Goal: Task Accomplishment & Management: Use online tool/utility

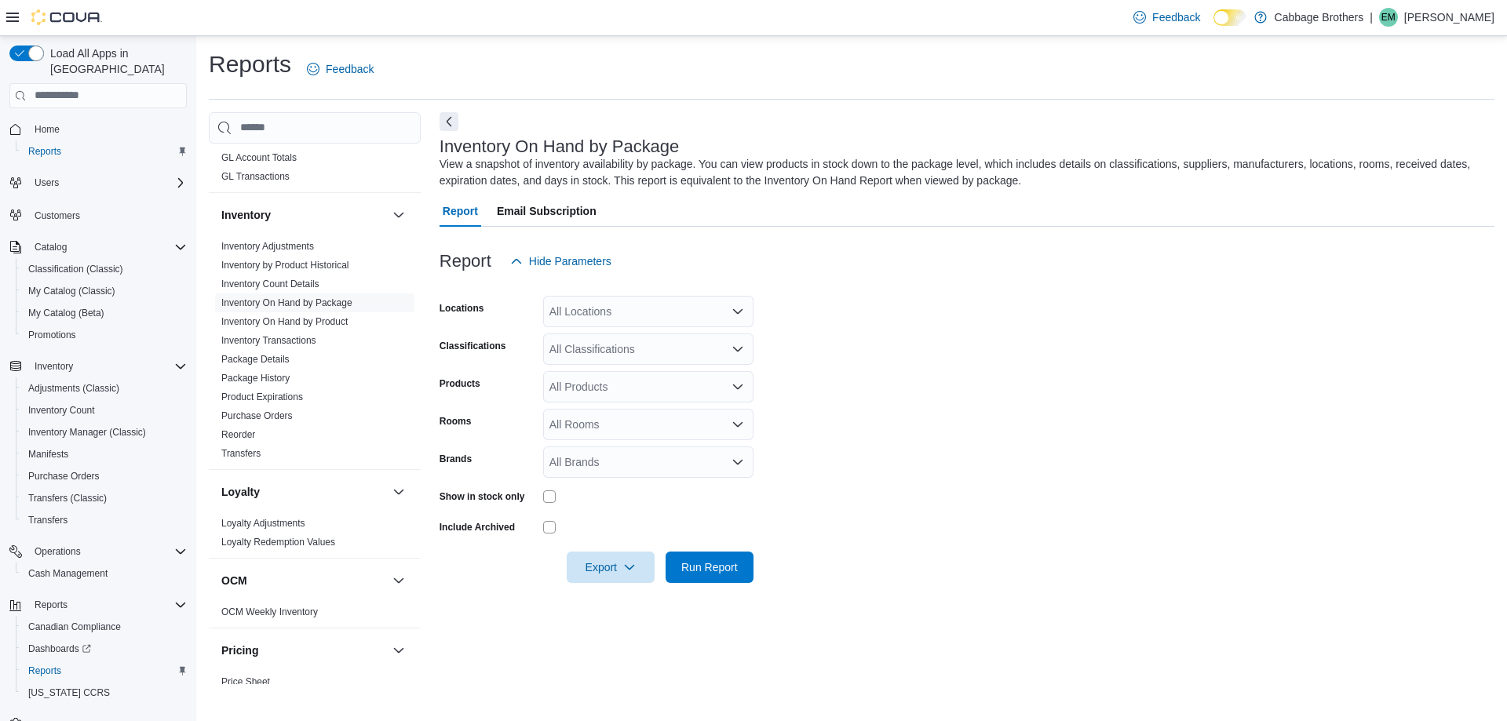
scroll to position [471, 0]
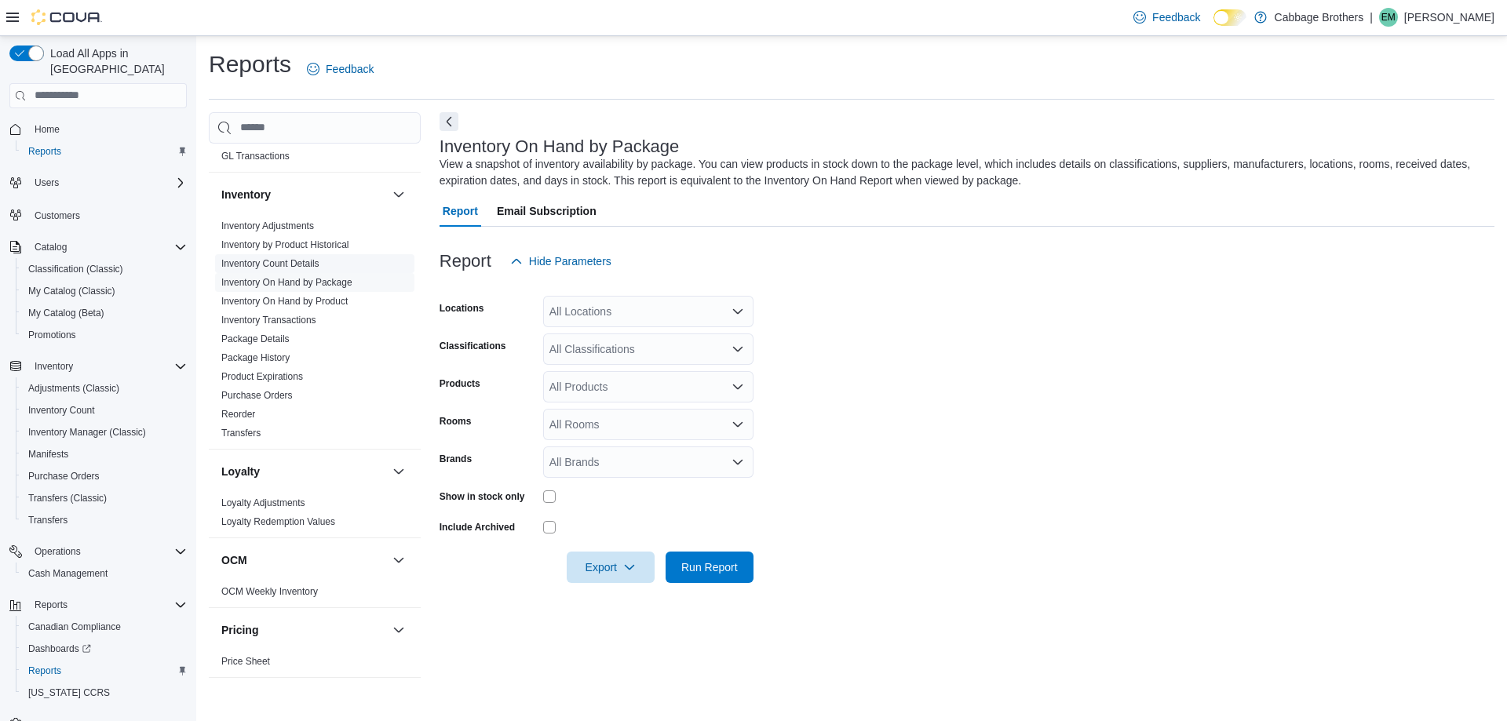
click at [292, 267] on link "Inventory Count Details" at bounding box center [270, 263] width 98 height 11
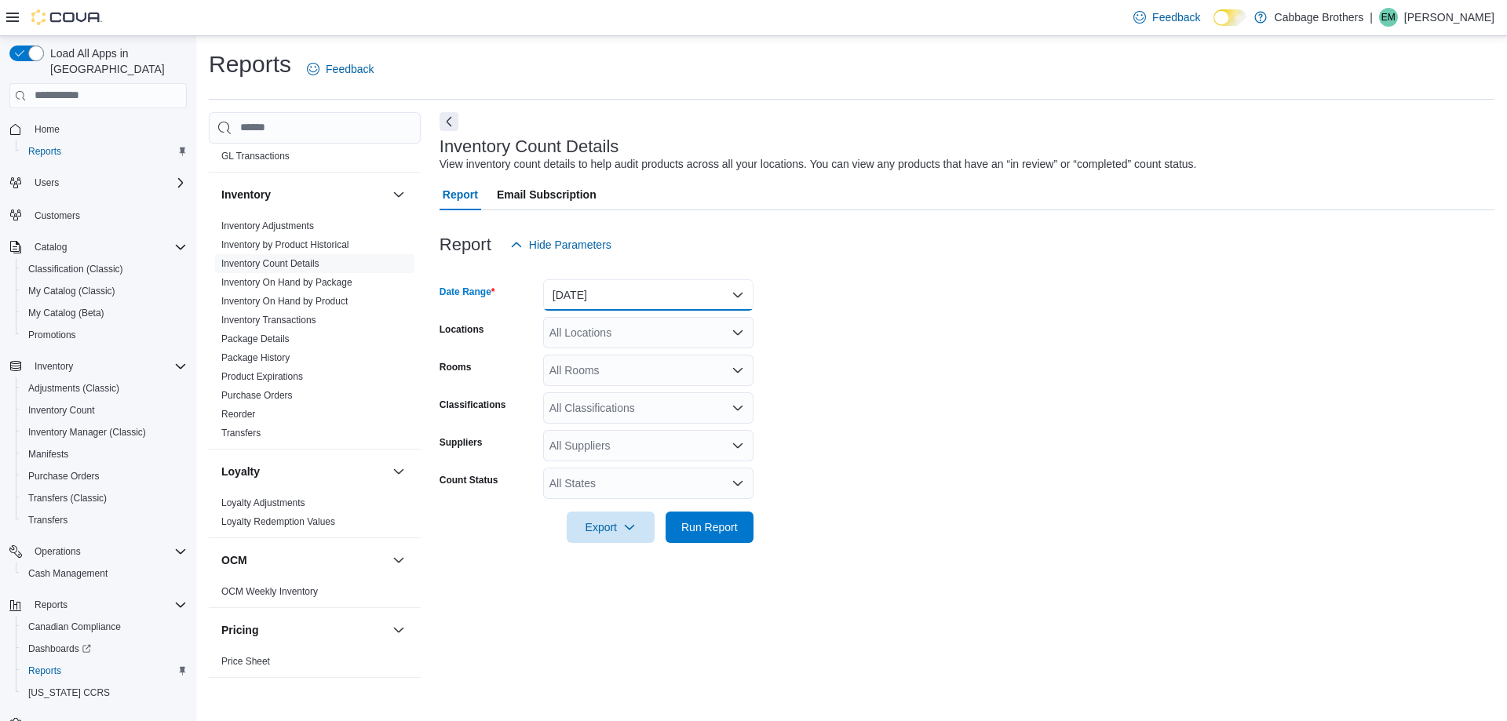
click at [616, 294] on button "[DATE]" at bounding box center [648, 294] width 210 height 31
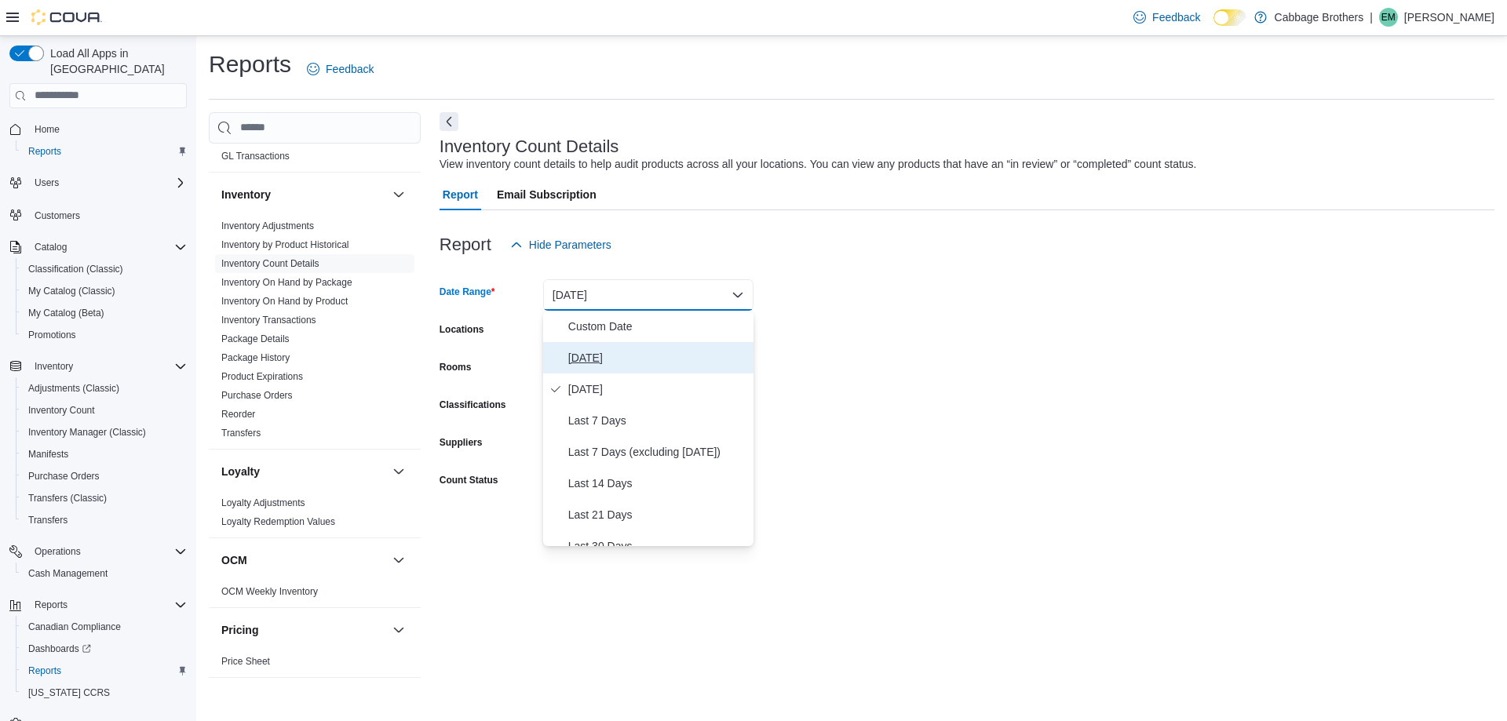
click at [591, 365] on span "[DATE]" at bounding box center [657, 357] width 179 height 19
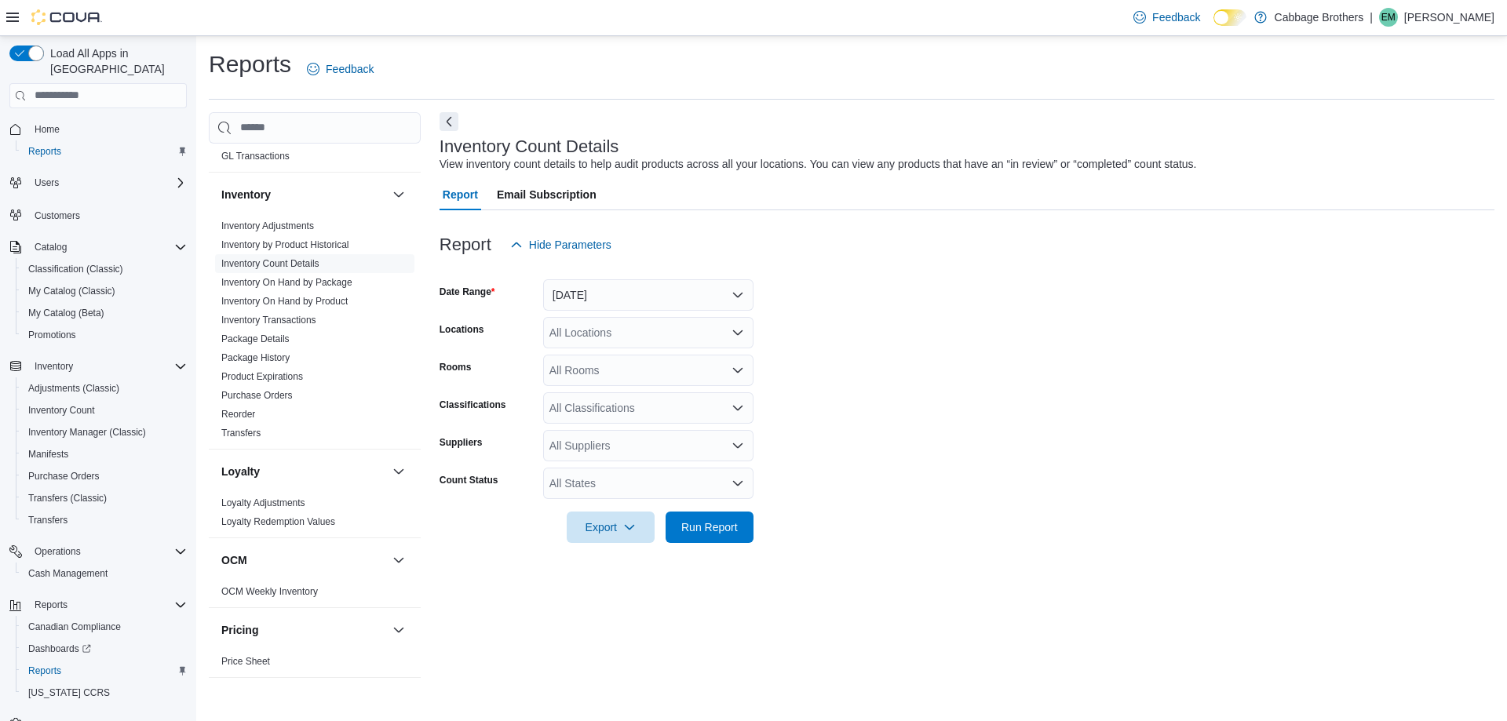
click at [791, 341] on form "Date Range [DATE] Locations All Locations Rooms All Rooms Classifications All C…" at bounding box center [966, 402] width 1055 height 282
click at [606, 341] on div "All Locations" at bounding box center [648, 332] width 210 height 31
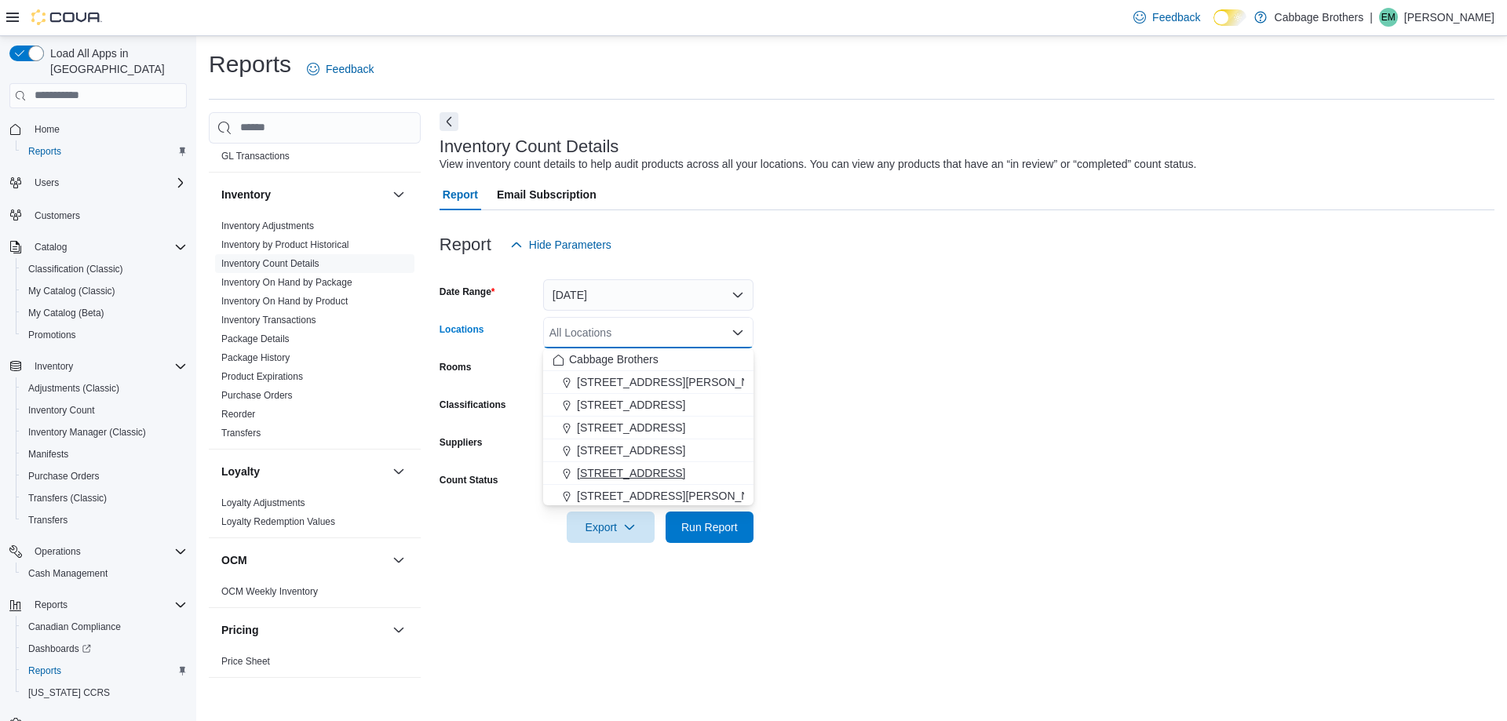
click at [628, 472] on span "[STREET_ADDRESS]" at bounding box center [631, 473] width 108 height 16
click at [862, 374] on form "Date Range [DATE] Locations [STREET_ADDRESS] Combo box. Selected. [STREET_ADDRE…" at bounding box center [966, 402] width 1055 height 282
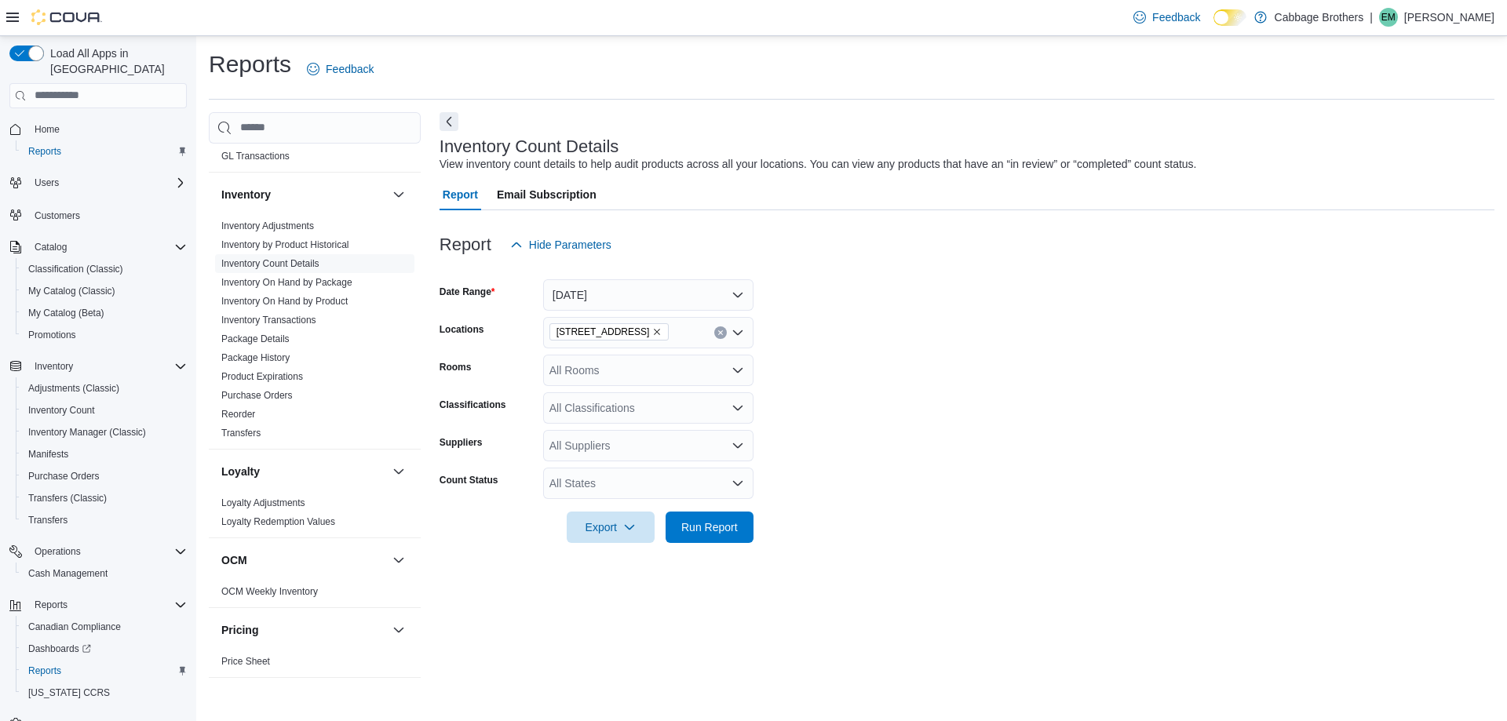
click at [611, 369] on div "All Rooms" at bounding box center [648, 370] width 210 height 31
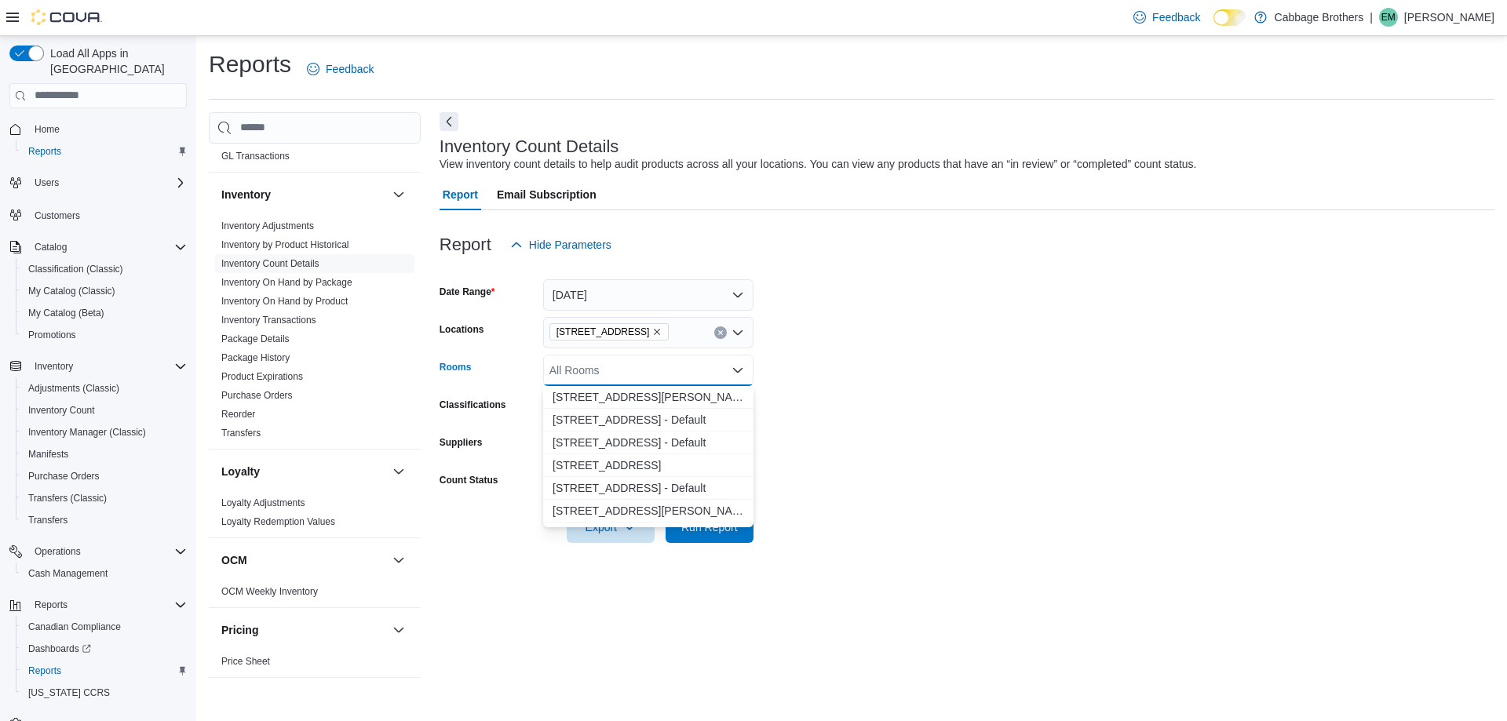
click at [880, 391] on form "Date Range [DATE] Locations [STREET_ADDRESS] Rooms All Rooms Combo box. Selecte…" at bounding box center [966, 402] width 1055 height 282
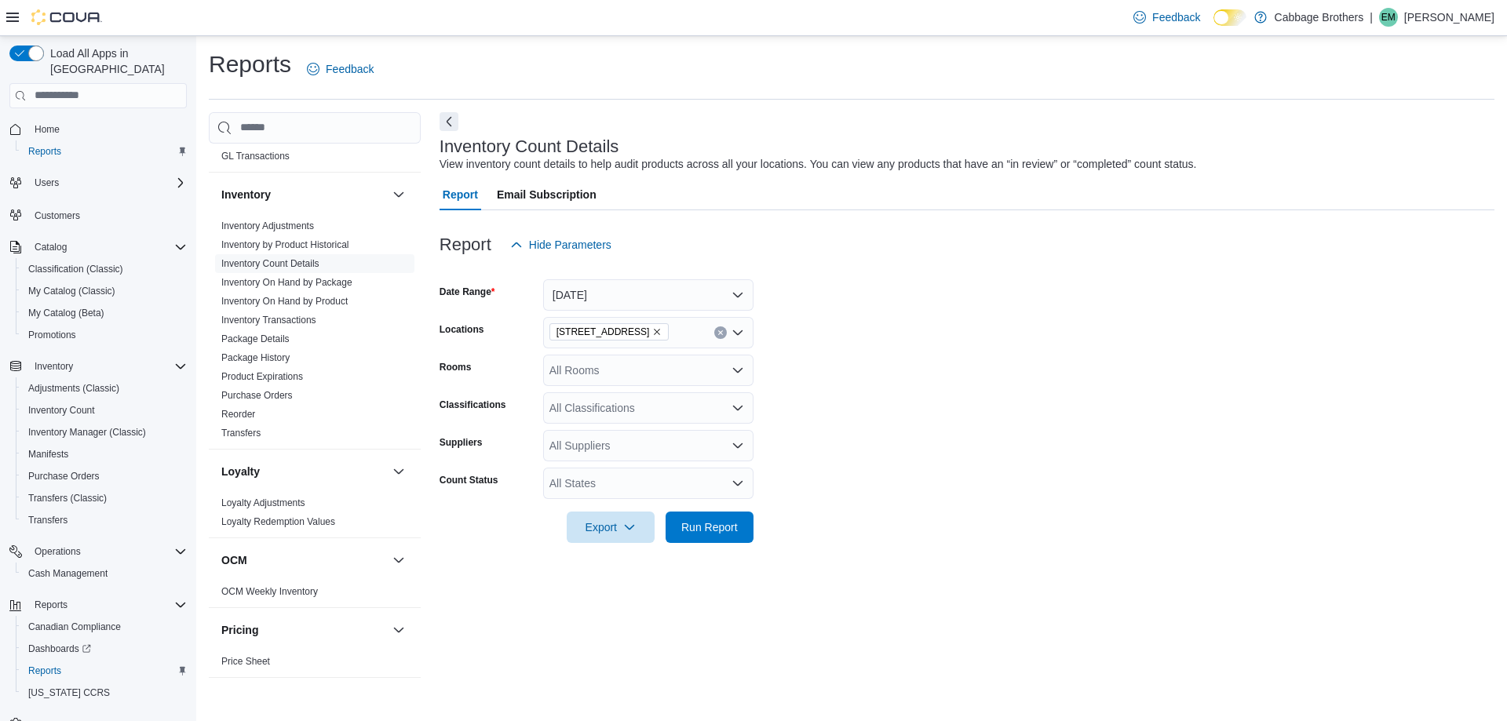
click at [585, 378] on div "All Rooms" at bounding box center [648, 370] width 210 height 31
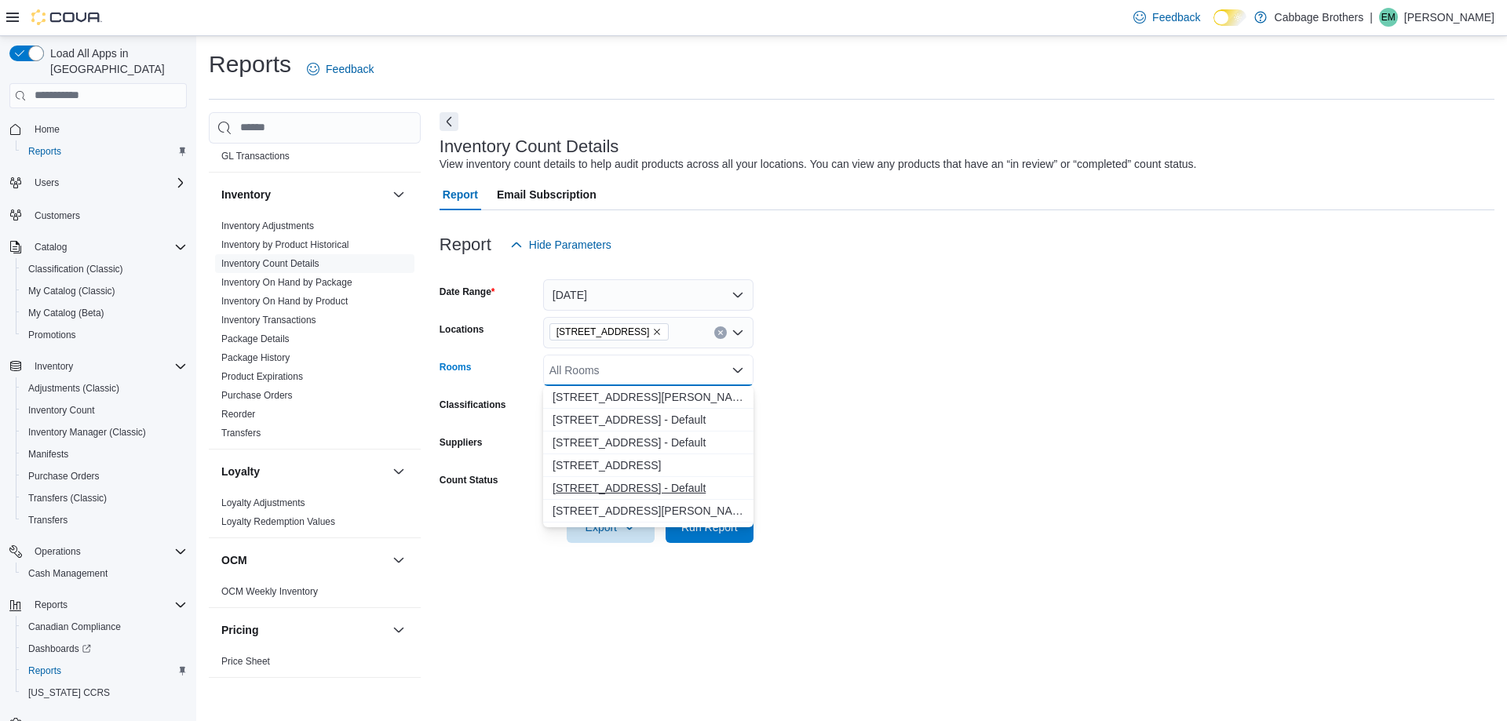
click at [596, 487] on span "[STREET_ADDRESS] - Default" at bounding box center [647, 488] width 191 height 16
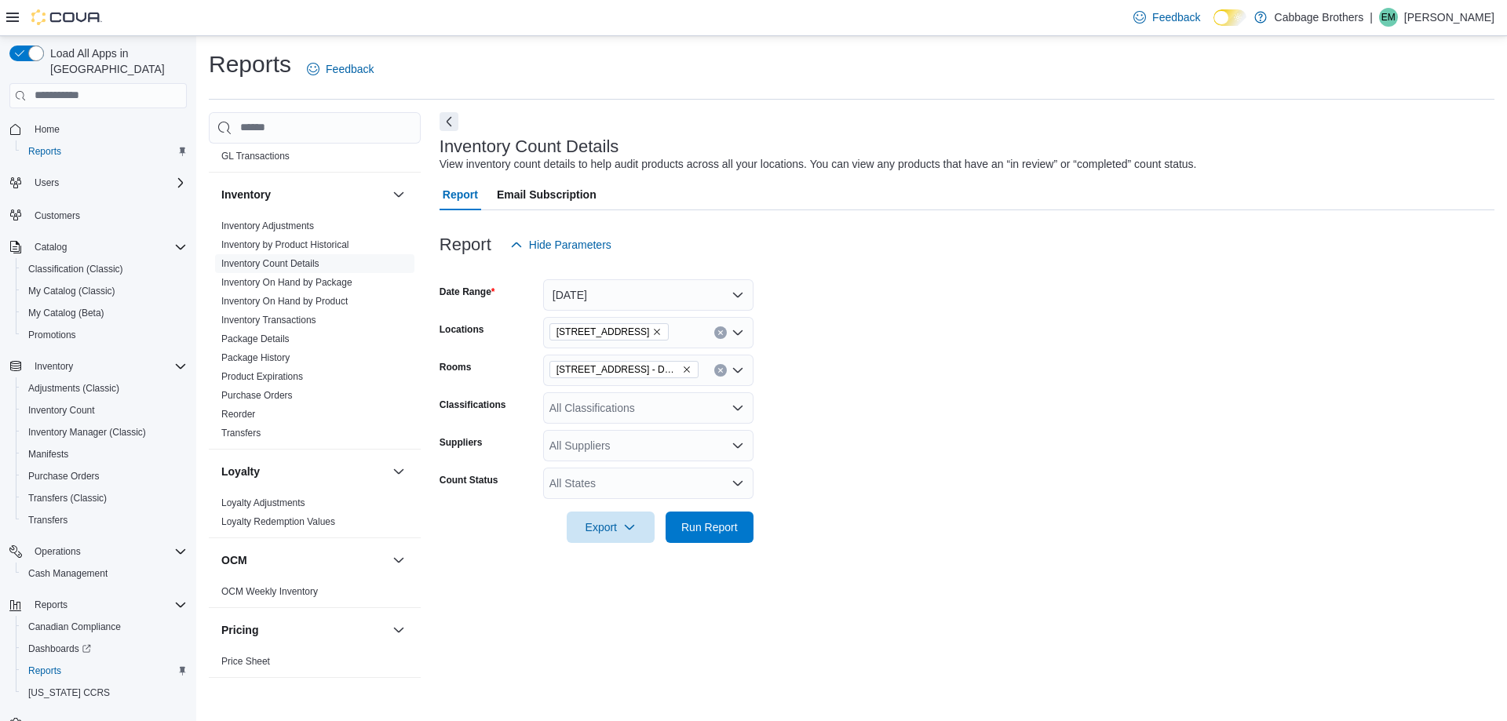
click at [985, 435] on form "Date Range [DATE] Locations [STREET_ADDRESS] Rooms [STREET_ADDRESS] - Default C…" at bounding box center [966, 402] width 1055 height 282
click at [603, 416] on div "All Classifications" at bounding box center [648, 407] width 210 height 31
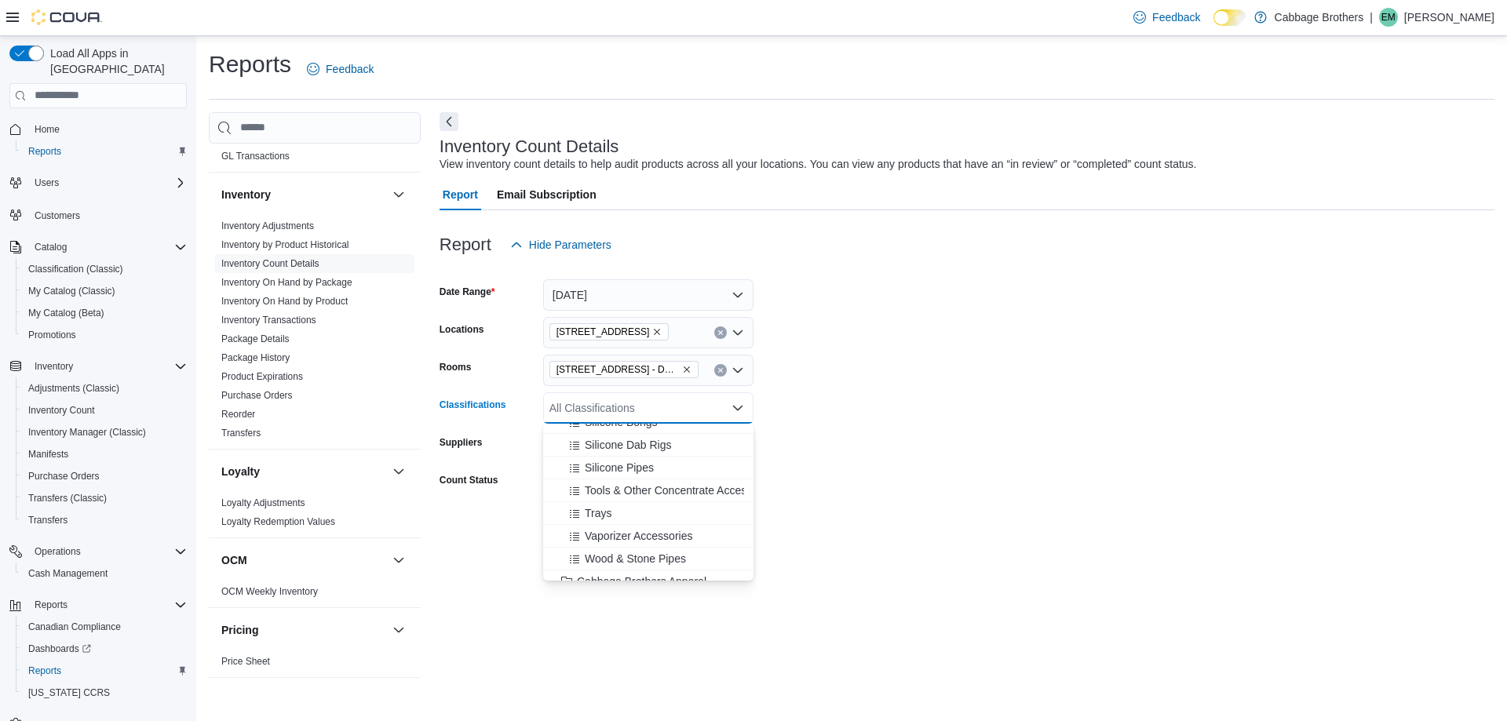
scroll to position [2276, 0]
click at [652, 478] on span "Wood & Stone Pipes" at bounding box center [635, 480] width 101 height 16
click at [614, 463] on span "Metal Pipes" at bounding box center [613, 465] width 57 height 16
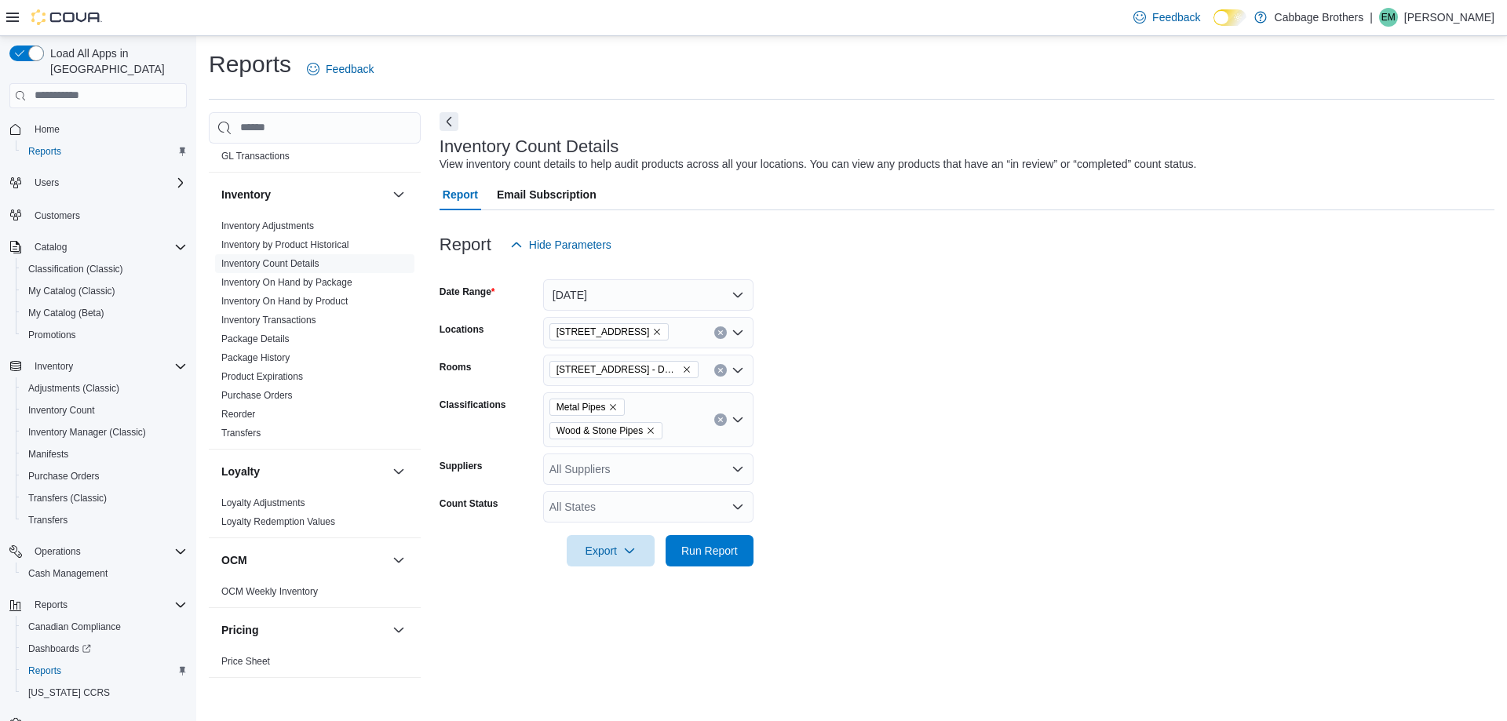
click at [860, 462] on form "Date Range [DATE] Locations [STREET_ADDRESS] Rooms [STREET_ADDRESS] - Default C…" at bounding box center [966, 414] width 1055 height 306
click at [710, 545] on span "Run Report" at bounding box center [709, 550] width 56 height 16
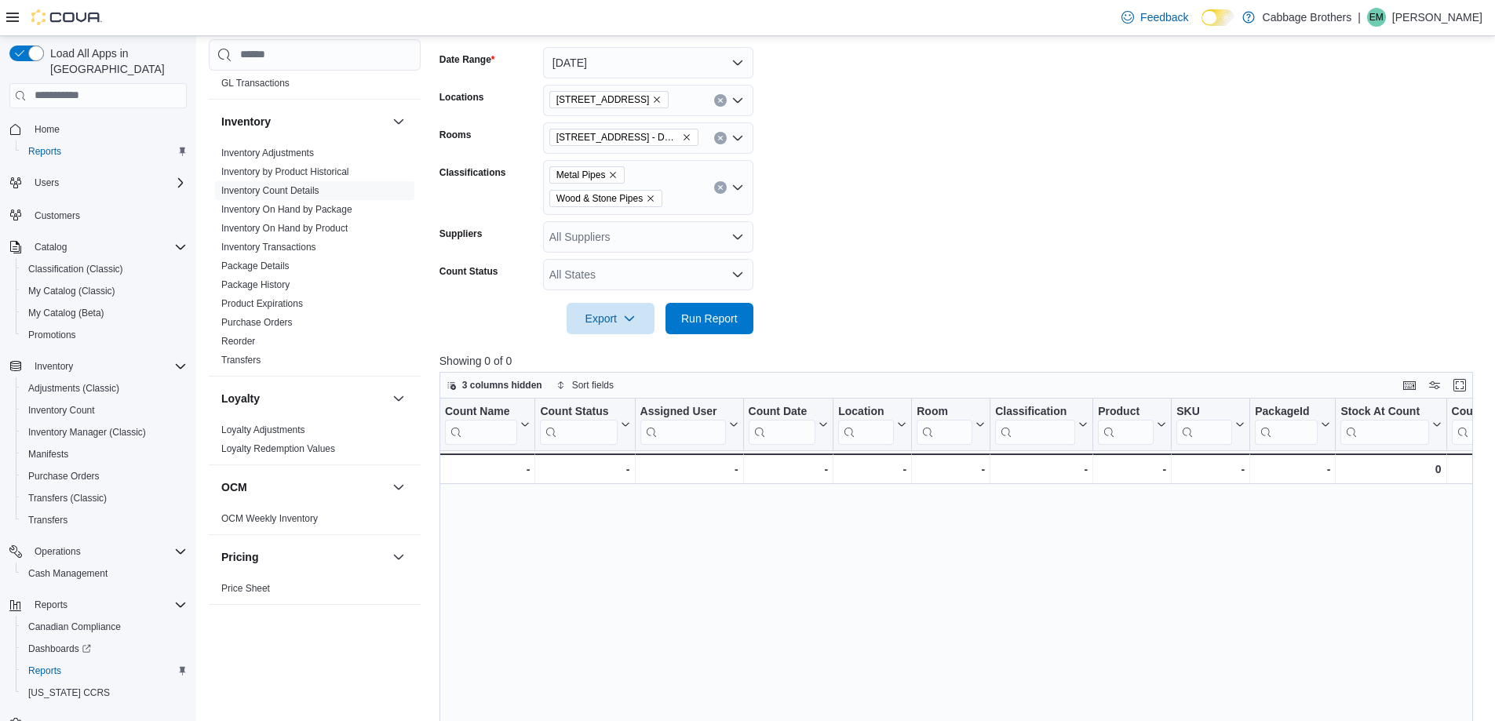
scroll to position [235, 0]
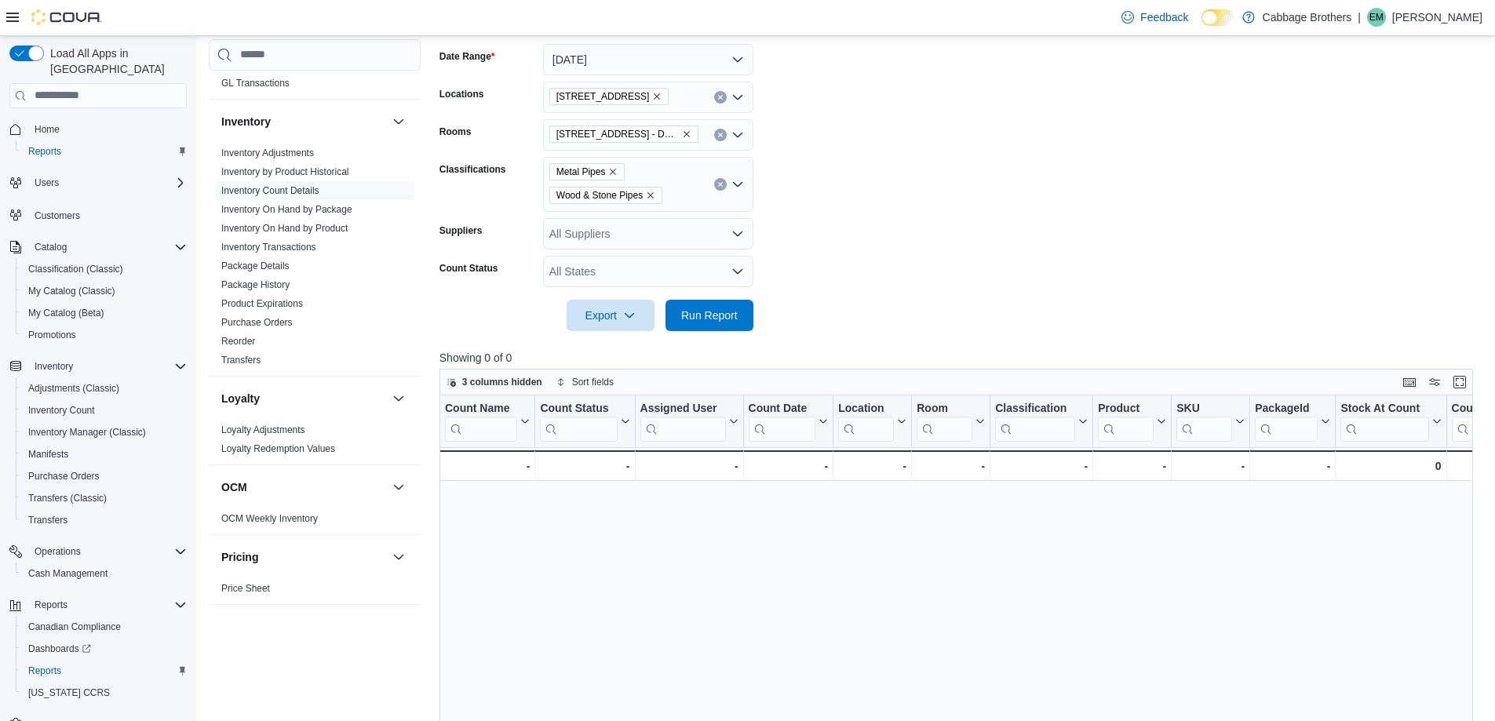
click at [587, 234] on div "All Suppliers" at bounding box center [648, 233] width 210 height 31
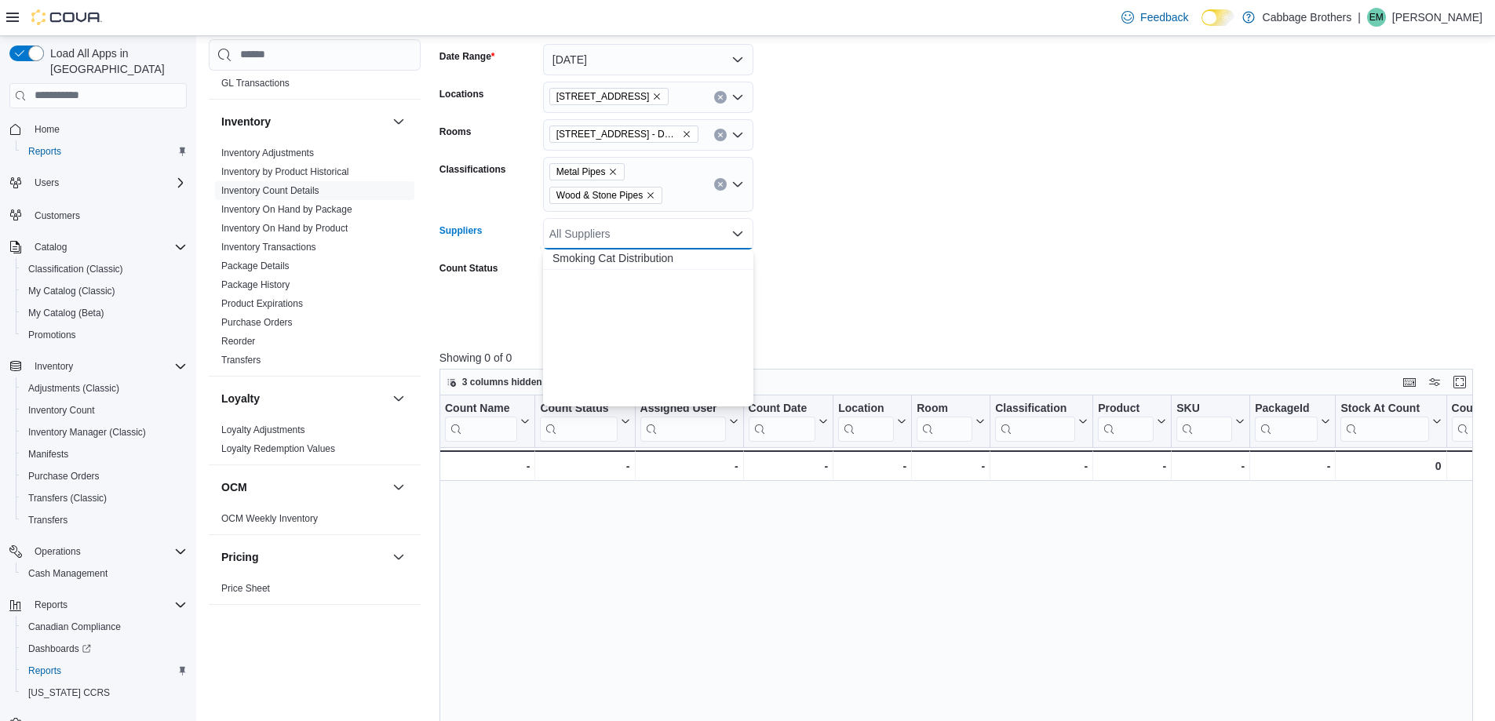
scroll to position [549, 0]
click at [845, 274] on form "Date Range [DATE] Locations [STREET_ADDRESS] Rooms [STREET_ADDRESS] - Default C…" at bounding box center [961, 178] width 1044 height 306
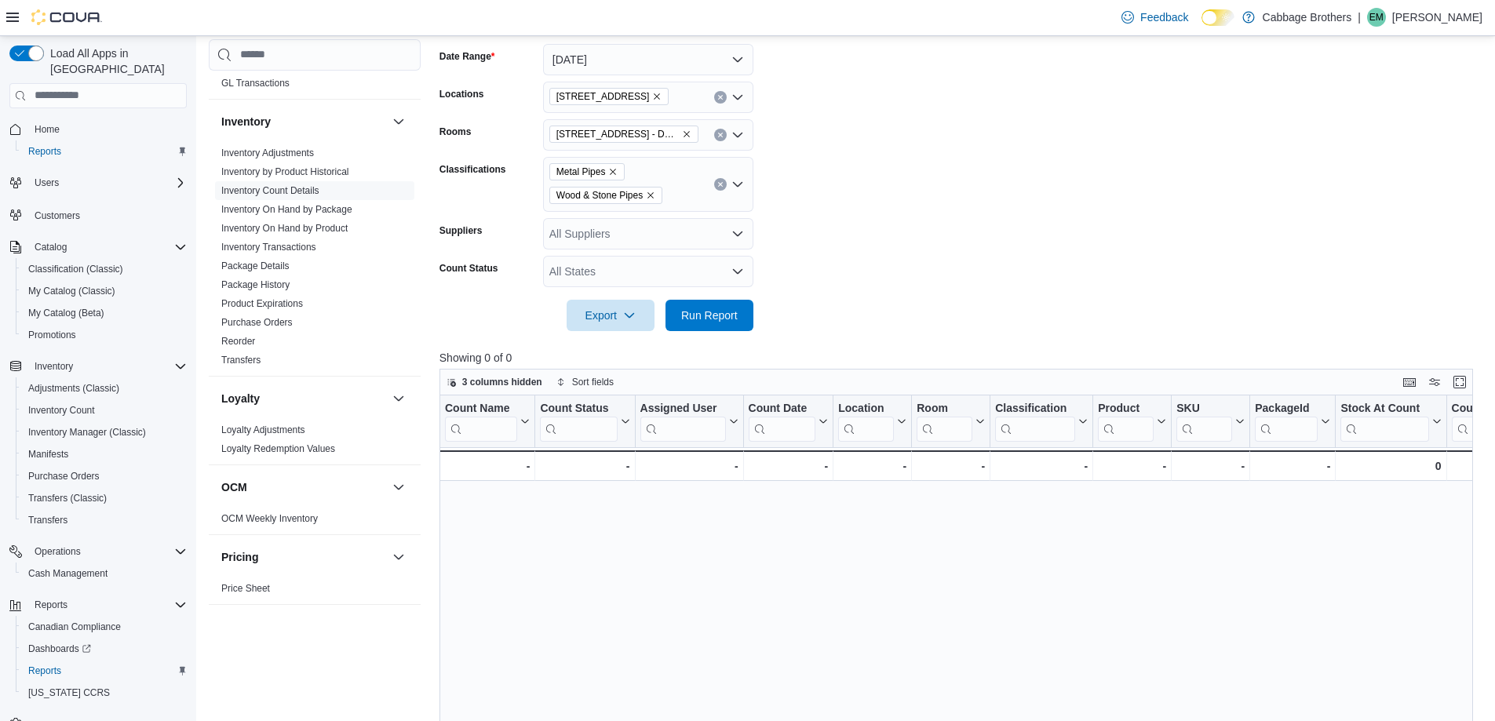
click at [628, 274] on div "All States" at bounding box center [648, 271] width 210 height 31
click at [839, 274] on form "Date Range [DATE] Locations [STREET_ADDRESS] Rooms [STREET_ADDRESS] - Default C…" at bounding box center [961, 178] width 1044 height 306
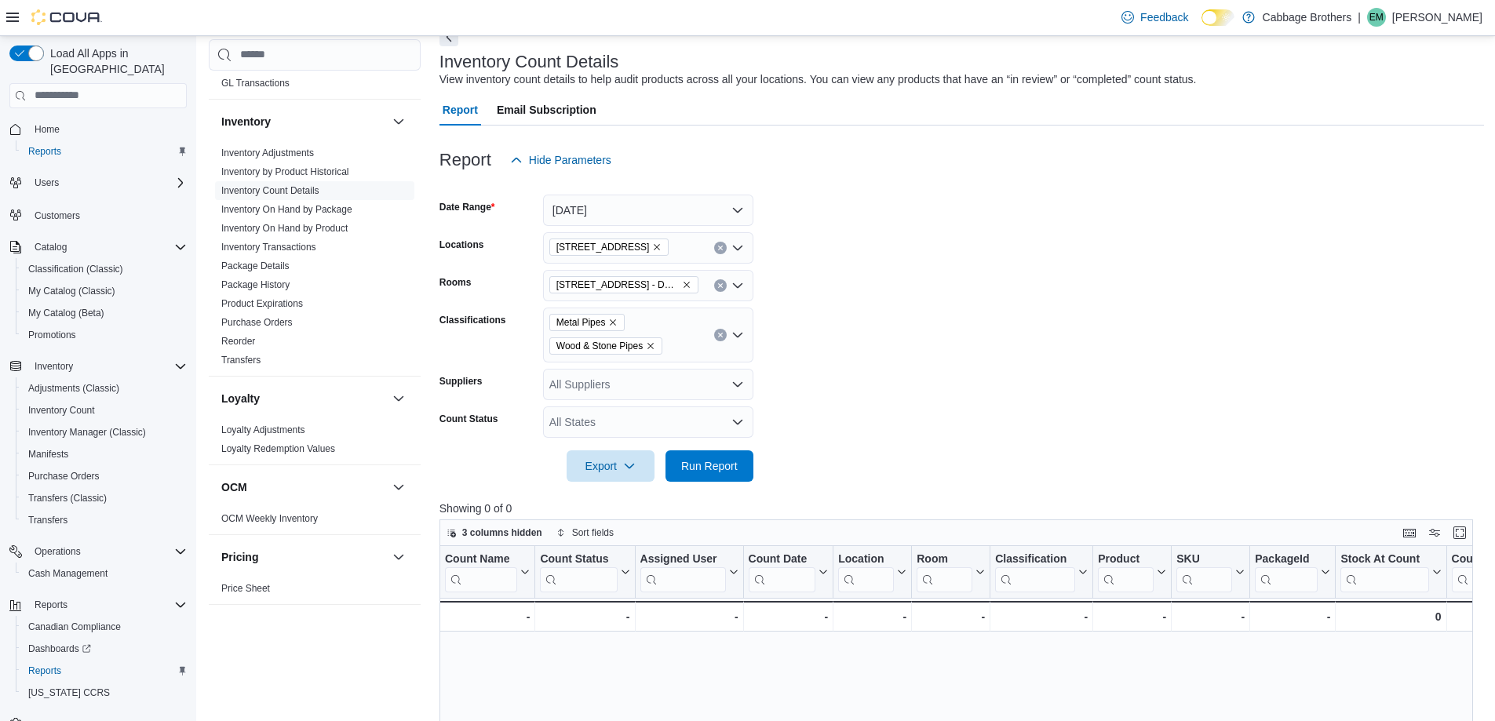
scroll to position [78, 0]
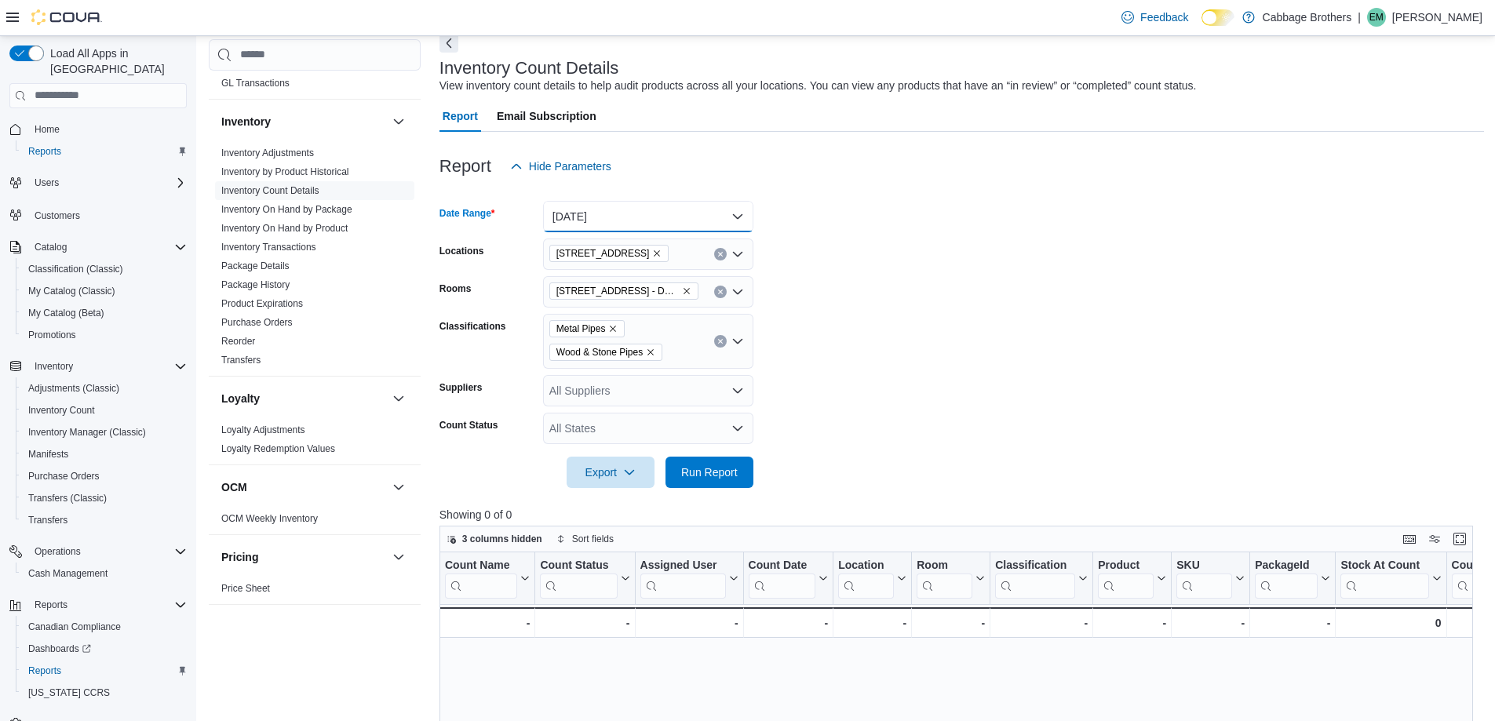
click at [612, 216] on button "[DATE]" at bounding box center [648, 216] width 210 height 31
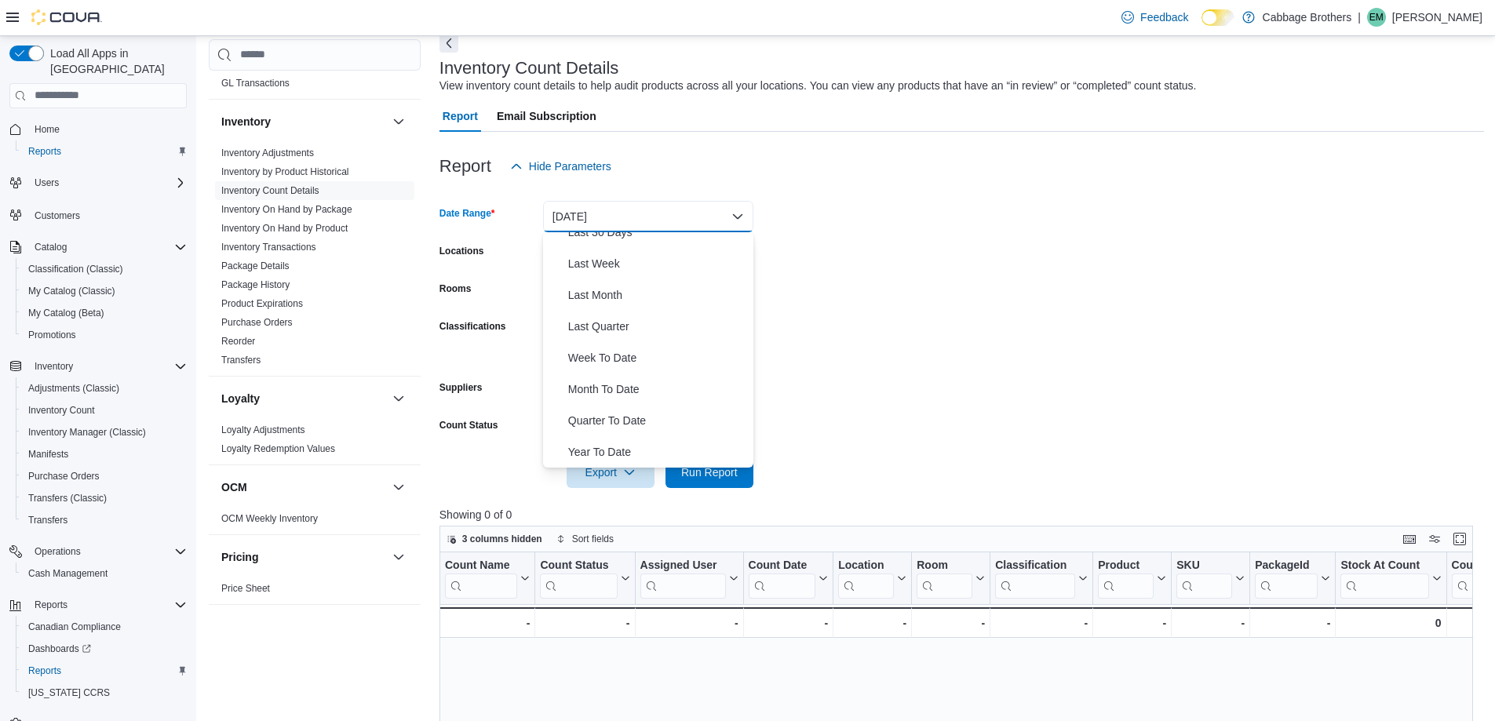
scroll to position [157, 0]
click at [611, 313] on span "Last 30 Days" at bounding box center [657, 310] width 179 height 19
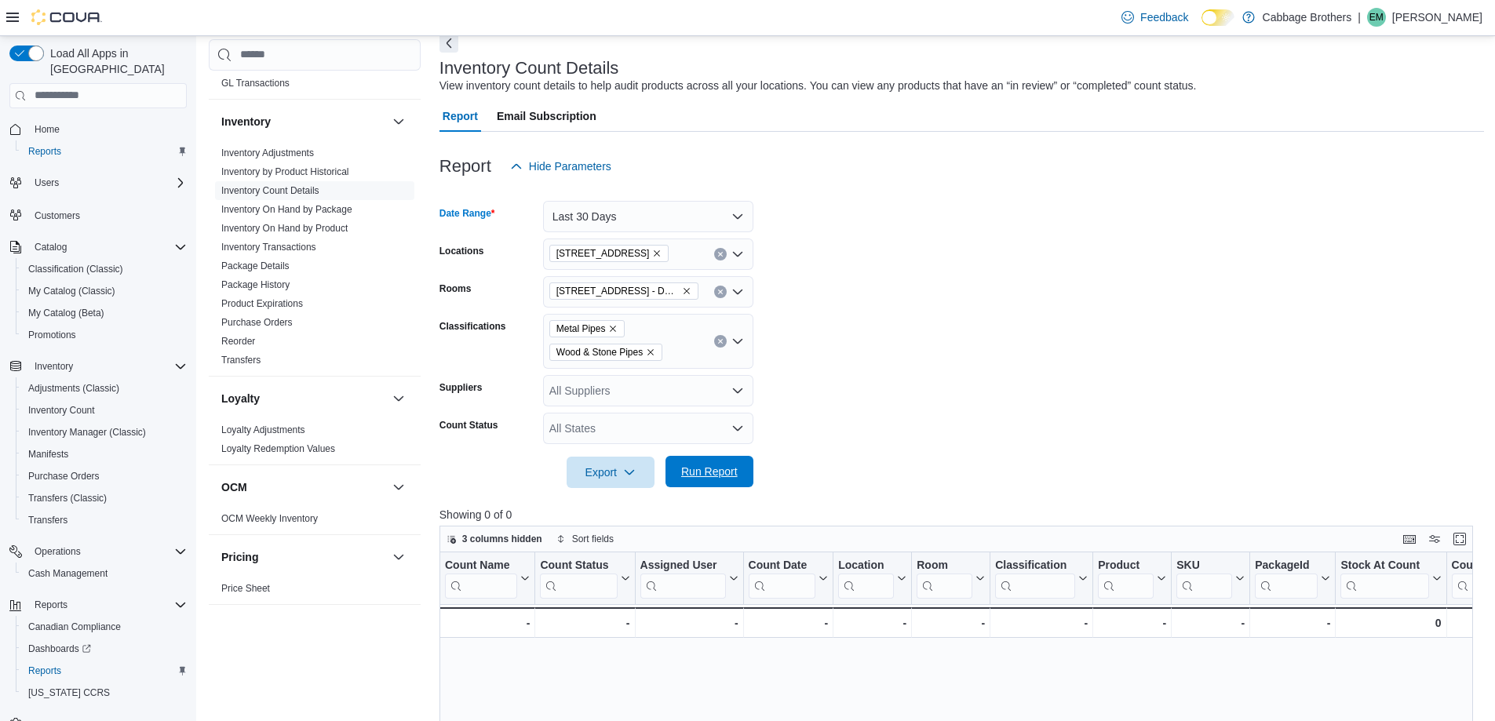
click at [703, 477] on span "Run Report" at bounding box center [709, 472] width 56 height 16
click at [292, 210] on link "Inventory On Hand by Package" at bounding box center [286, 209] width 131 height 11
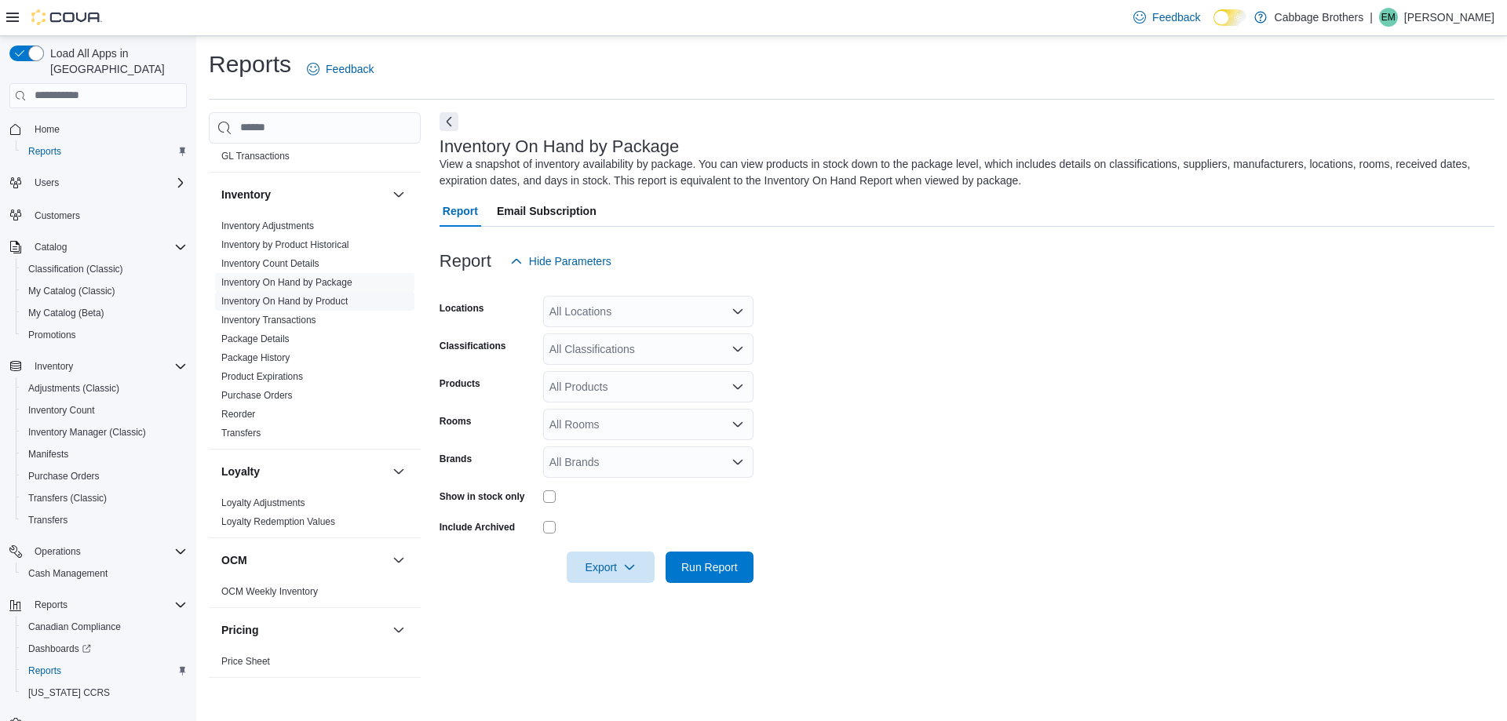
click at [276, 300] on link "Inventory On Hand by Product" at bounding box center [284, 301] width 126 height 11
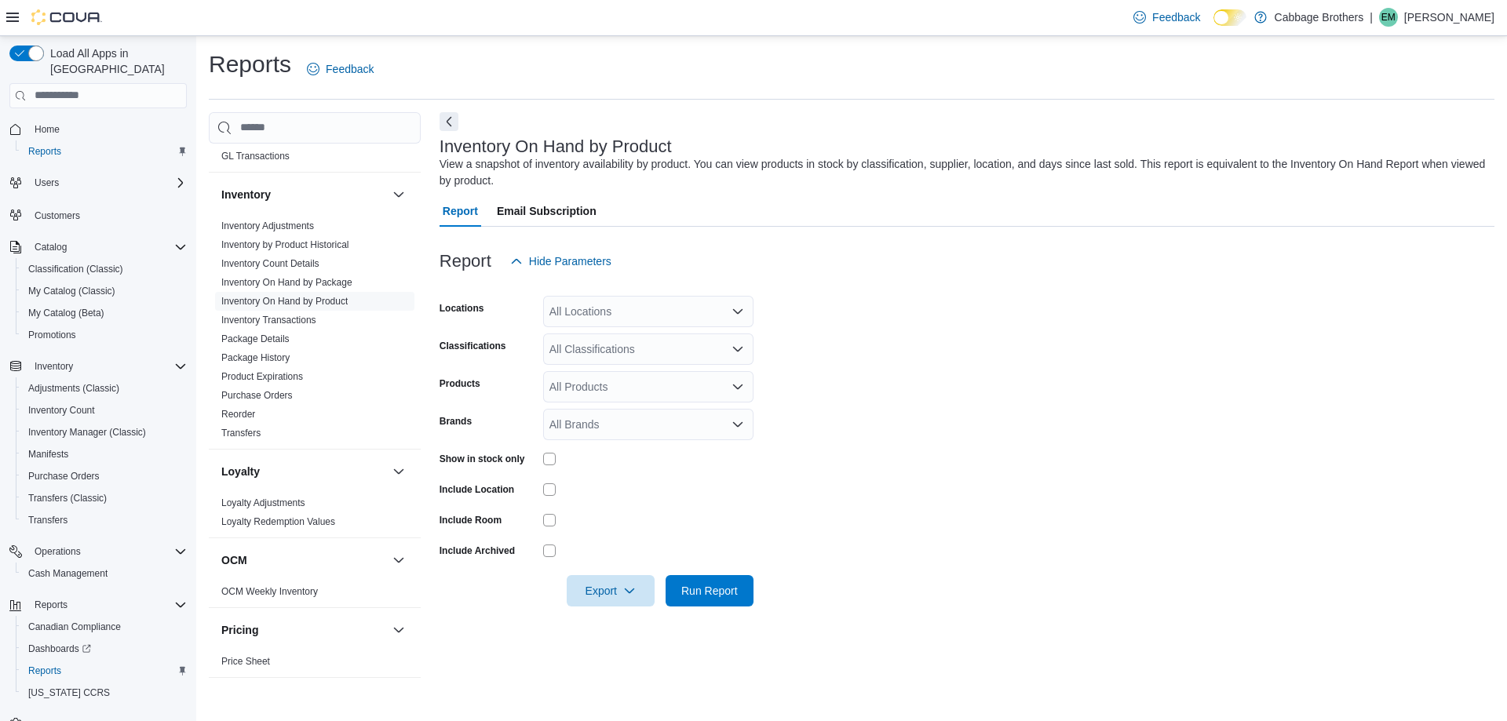
click at [596, 377] on div "All Products" at bounding box center [648, 386] width 210 height 31
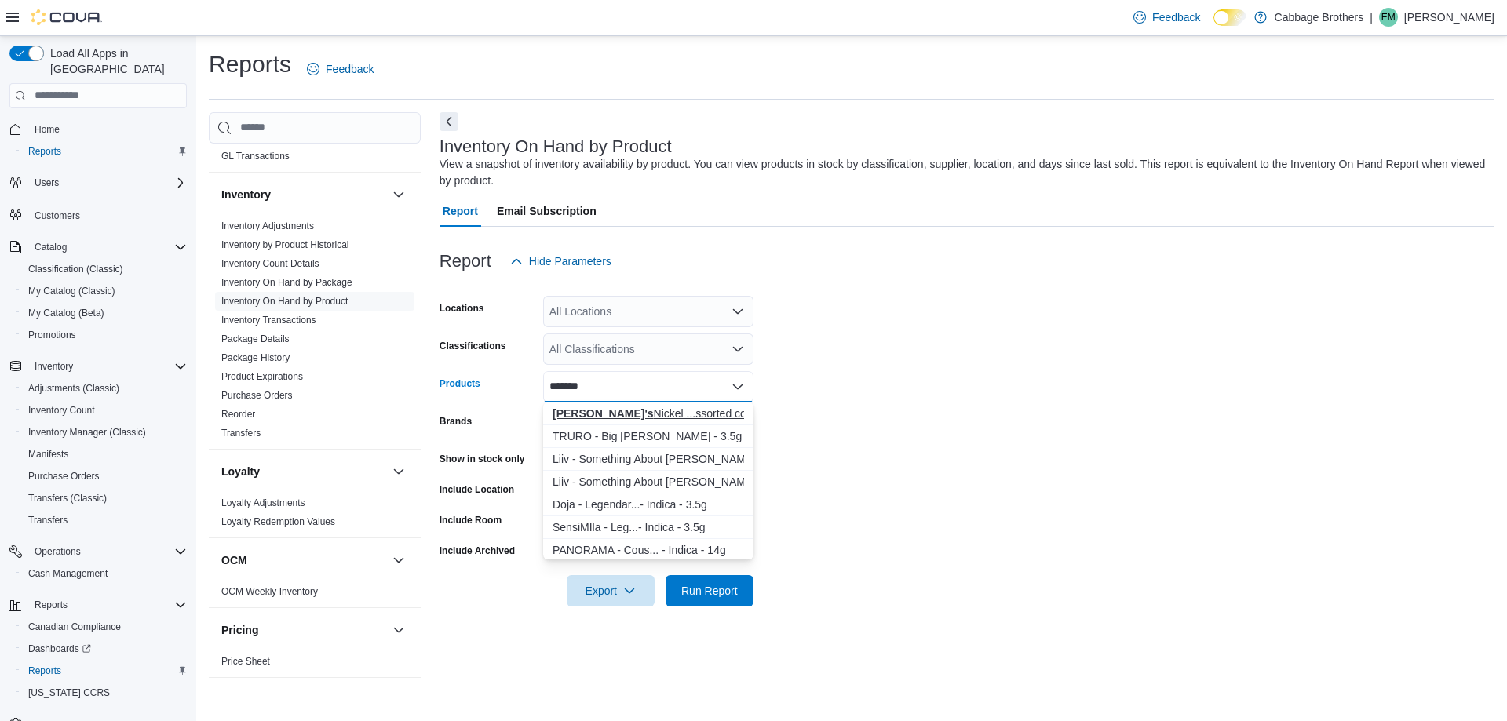
type input "*******"
click at [635, 410] on div "[PERSON_NAME]'s Nickel ...ssorted colours" at bounding box center [647, 414] width 191 height 16
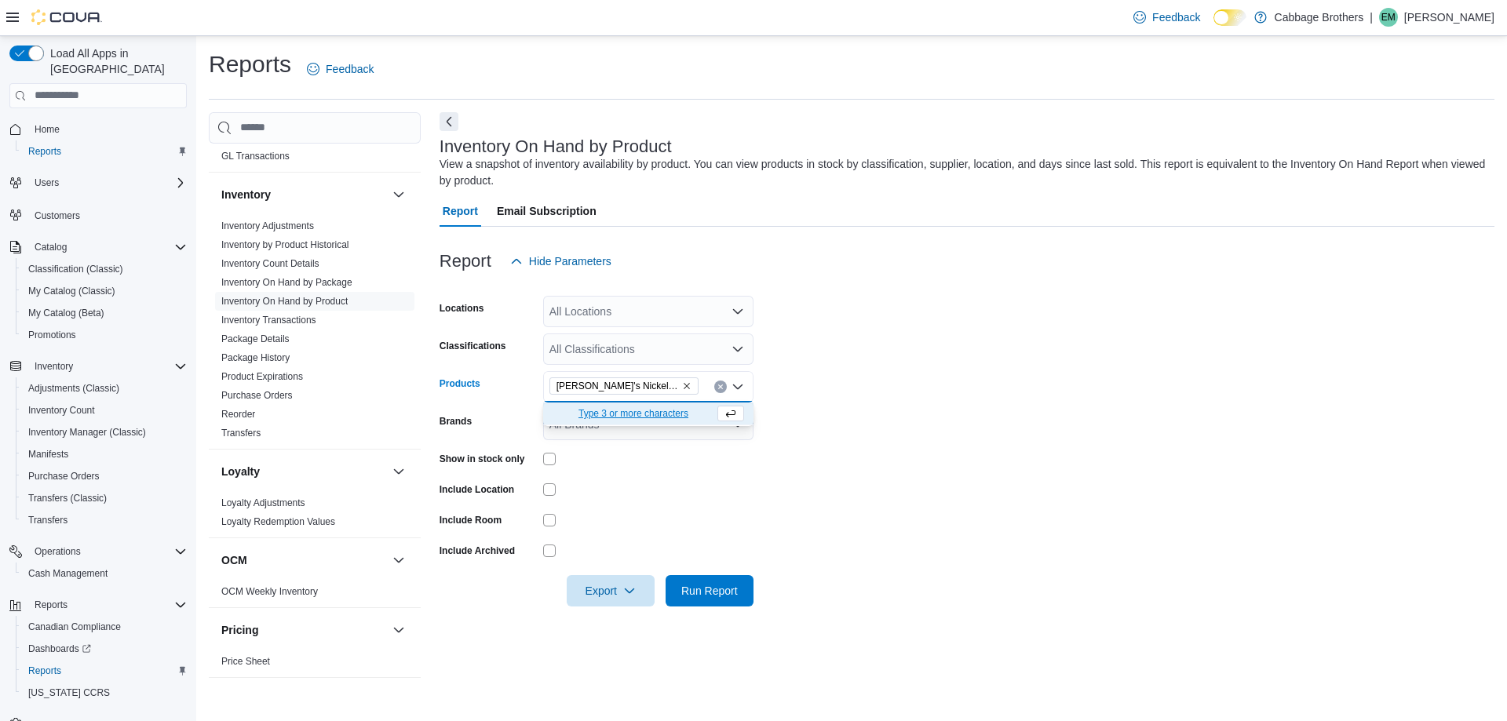
click at [643, 304] on div "All Locations" at bounding box center [648, 311] width 210 height 31
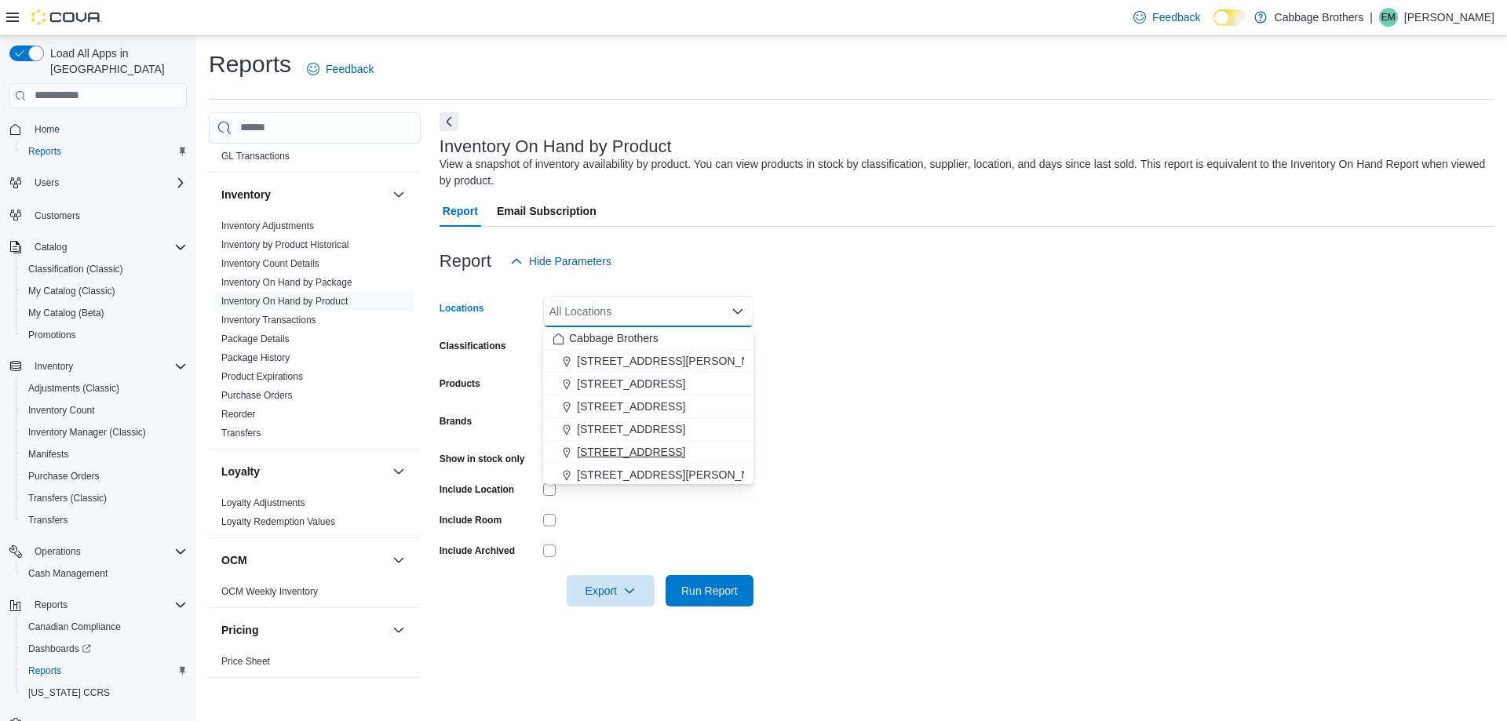
click at [614, 446] on span "[STREET_ADDRESS]" at bounding box center [631, 452] width 108 height 16
click at [884, 399] on form "Locations [STREET_ADDRESS] Selected. [STREET_ADDRESS]. Press Backspace to delet…" at bounding box center [966, 442] width 1055 height 330
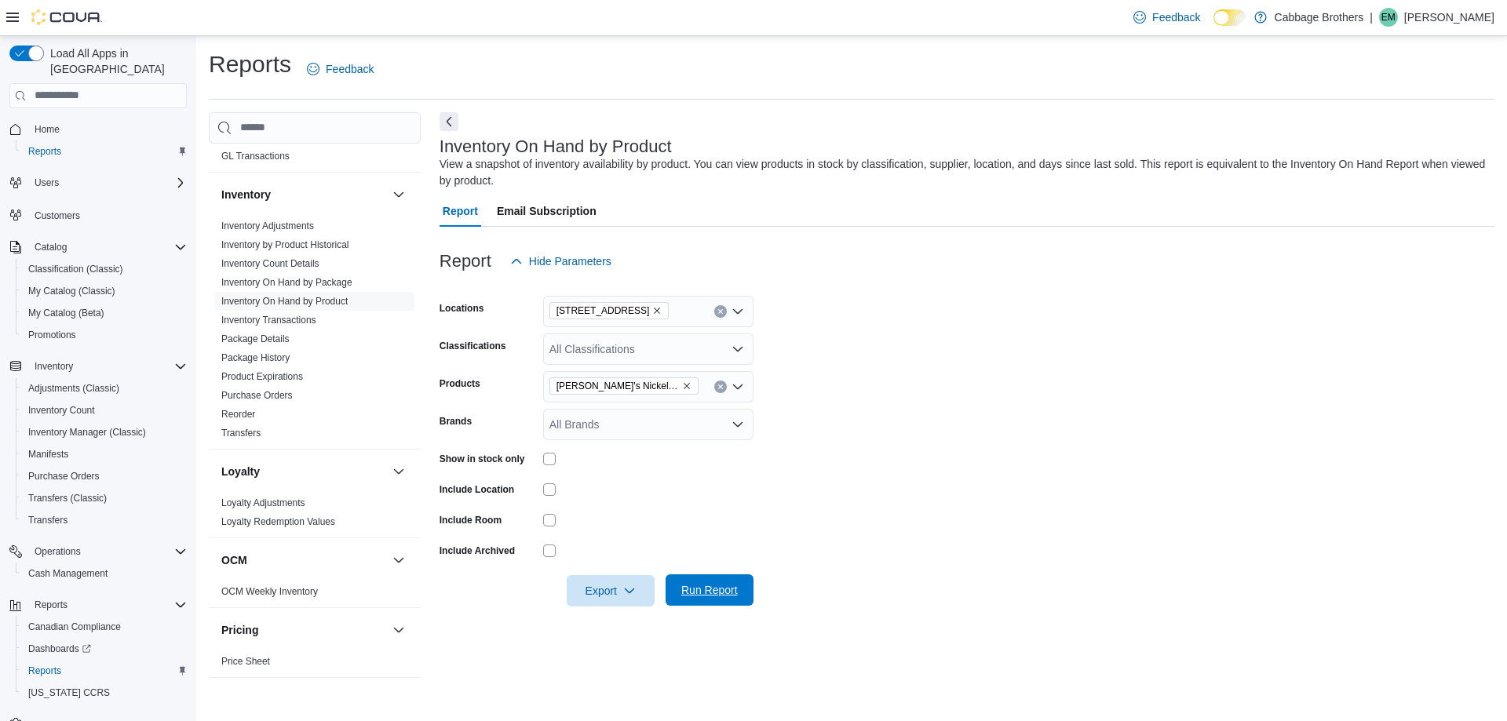
click at [693, 596] on span "Run Report" at bounding box center [709, 590] width 56 height 16
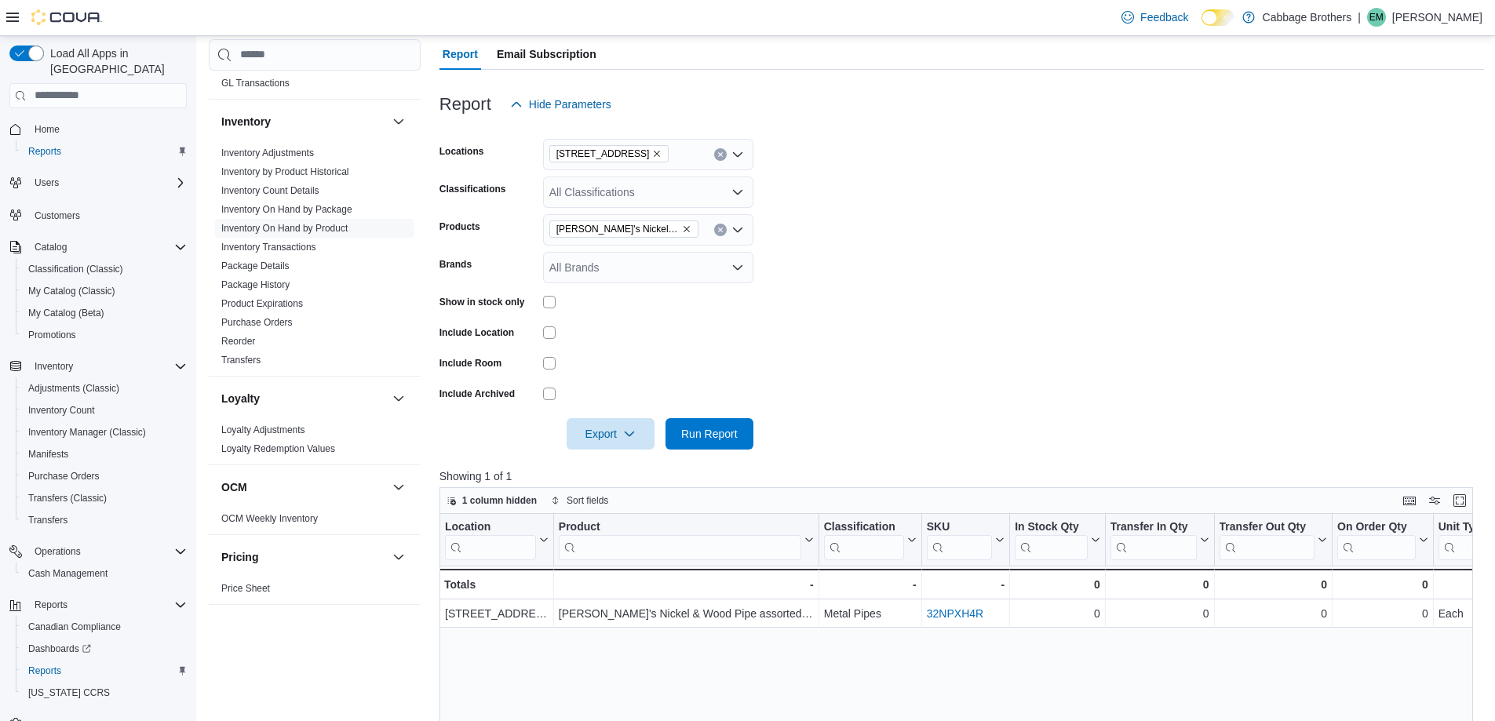
scroll to position [235, 0]
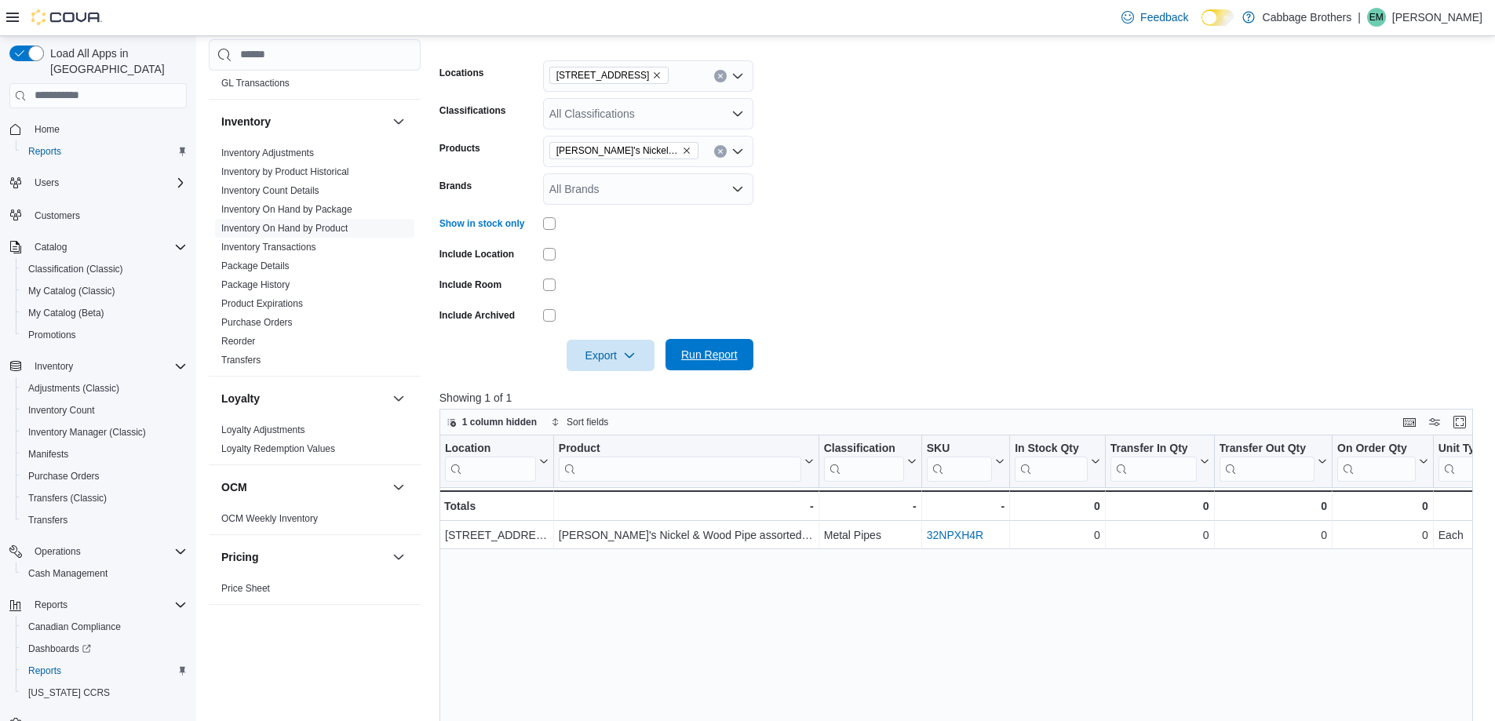
click at [704, 355] on span "Run Report" at bounding box center [709, 355] width 56 height 16
